Goal: Task Accomplishment & Management: Manage account settings

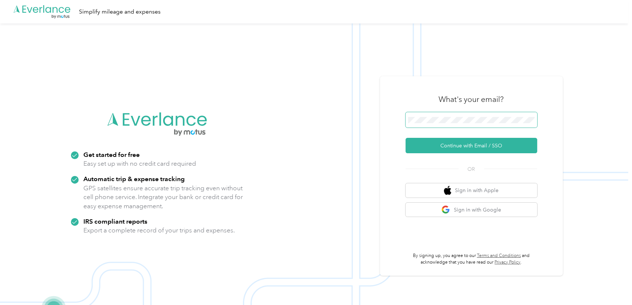
click at [442, 113] on span at bounding box center [472, 119] width 132 height 15
click at [438, 144] on button "Continue with Email / SSO" at bounding box center [472, 145] width 132 height 15
